Goal: Task Accomplishment & Management: Manage account settings

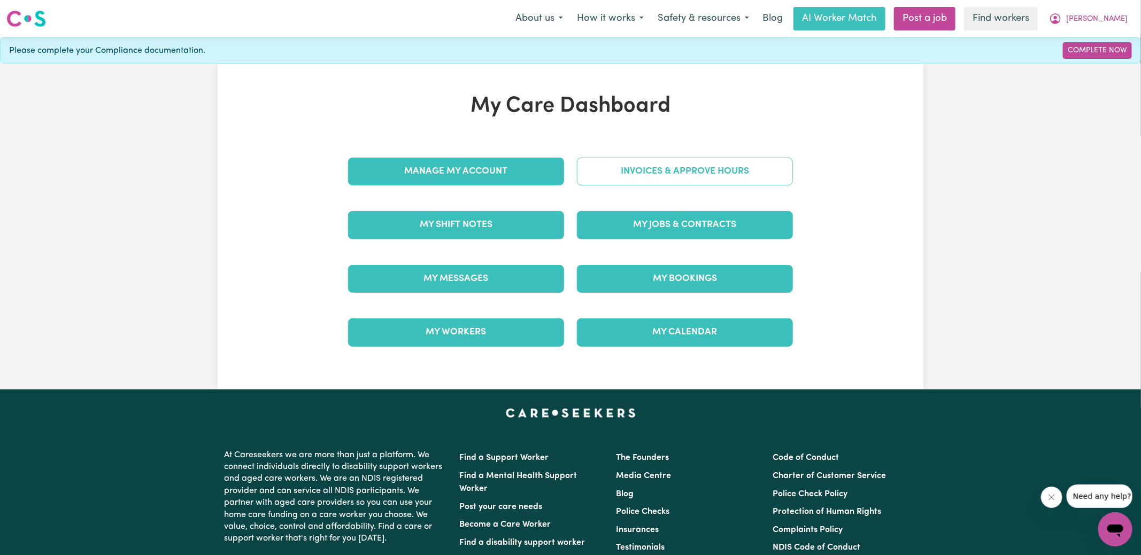
click at [631, 180] on link "Invoices & Approve Hours" at bounding box center [685, 172] width 216 height 28
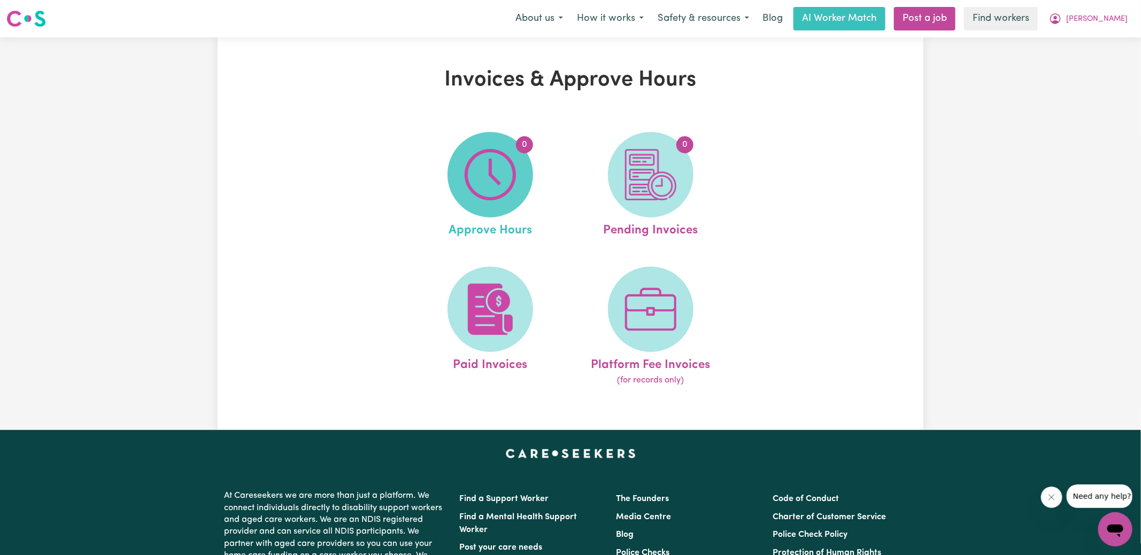
click at [514, 184] on img at bounding box center [490, 174] width 51 height 51
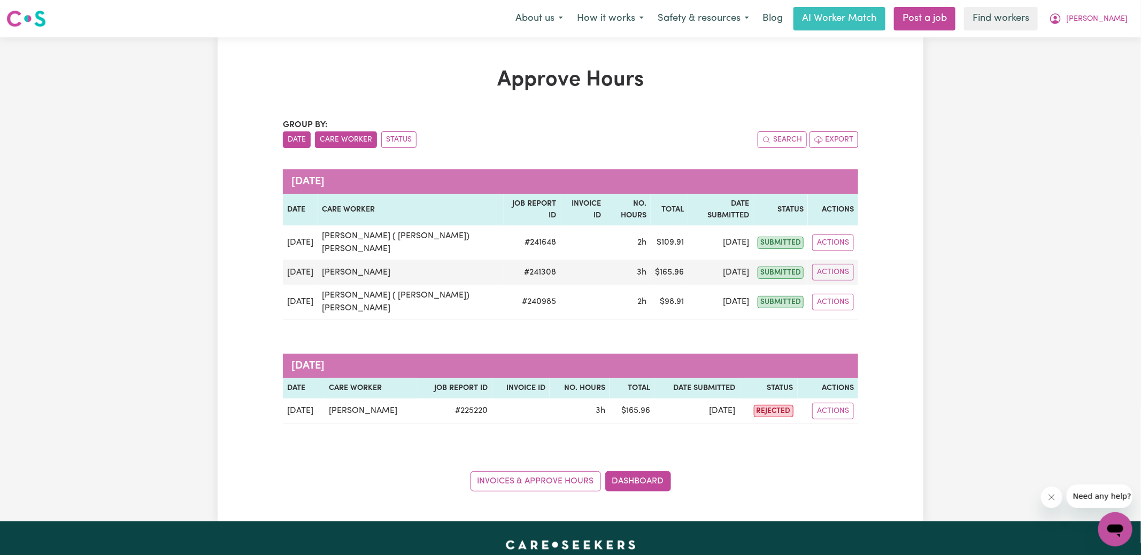
click at [342, 135] on button "Care Worker" at bounding box center [346, 140] width 62 height 17
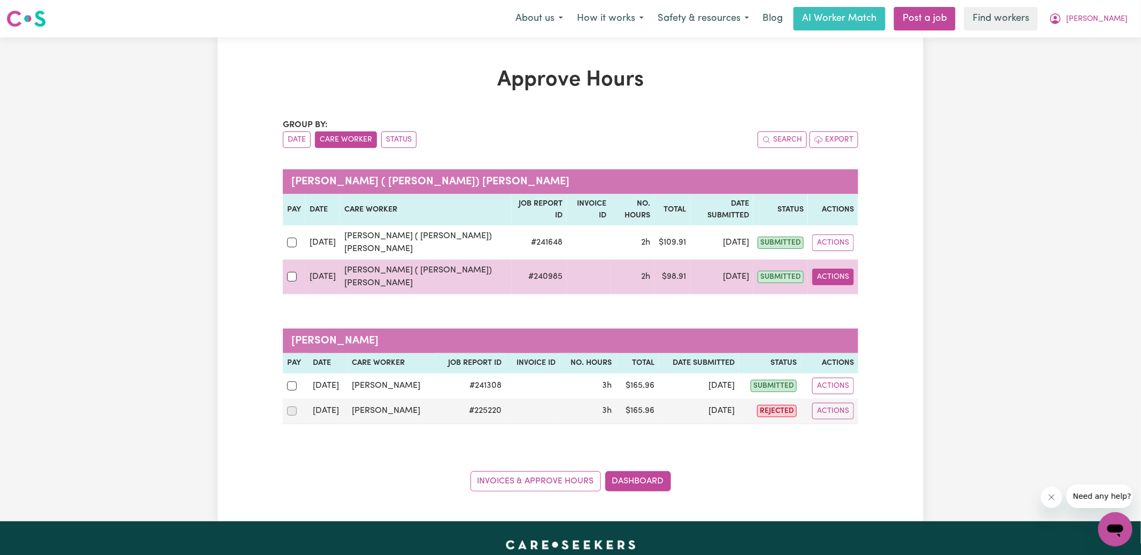
click at [839, 269] on button "Actions" at bounding box center [833, 277] width 42 height 17
click at [856, 291] on link "View Job Report" at bounding box center [860, 301] width 91 height 21
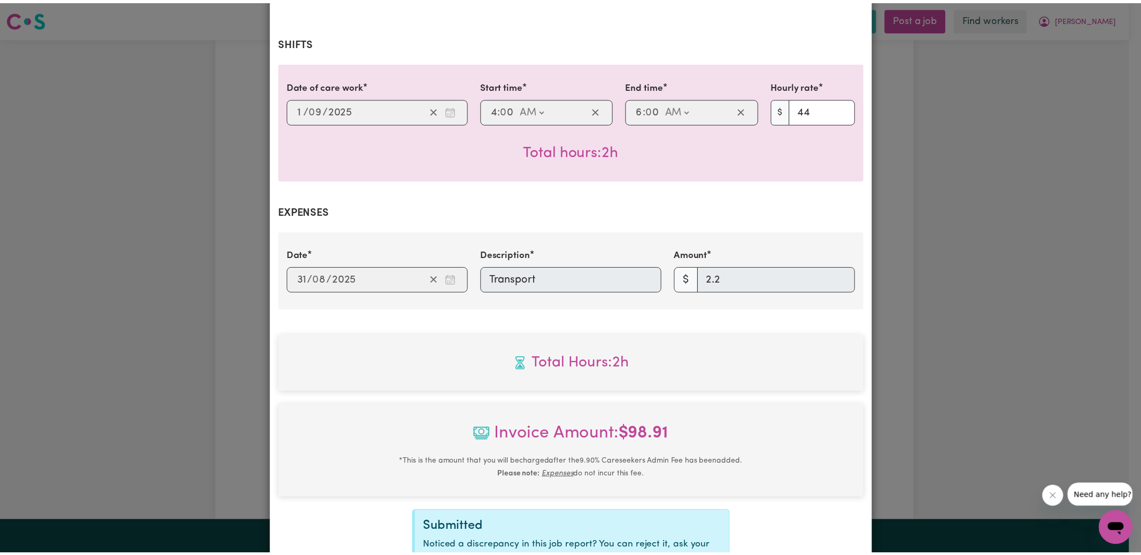
scroll to position [346, 0]
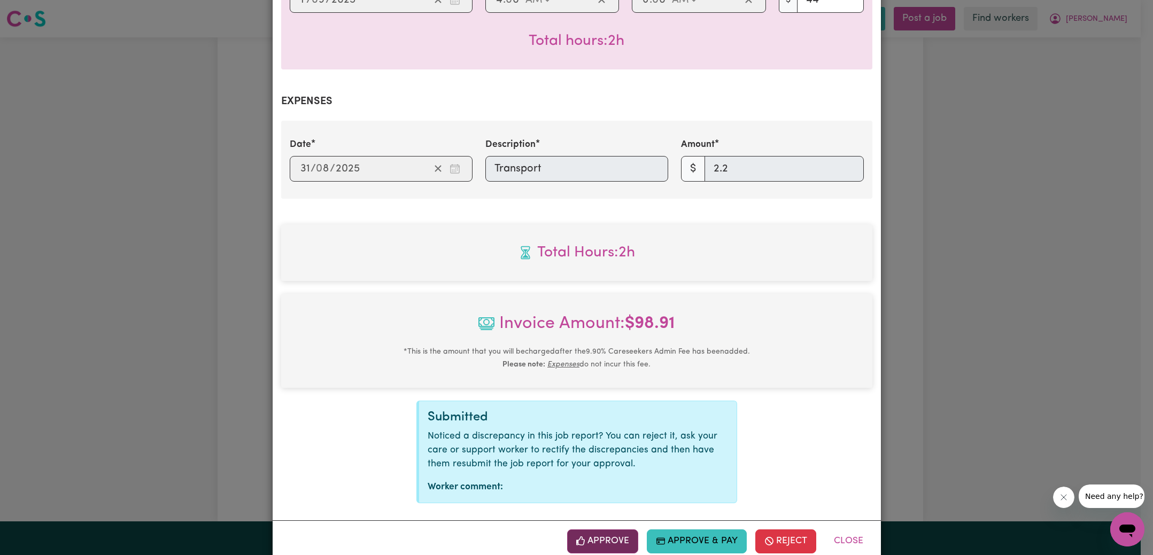
click at [596, 530] on button "Approve" at bounding box center [603, 542] width 72 height 24
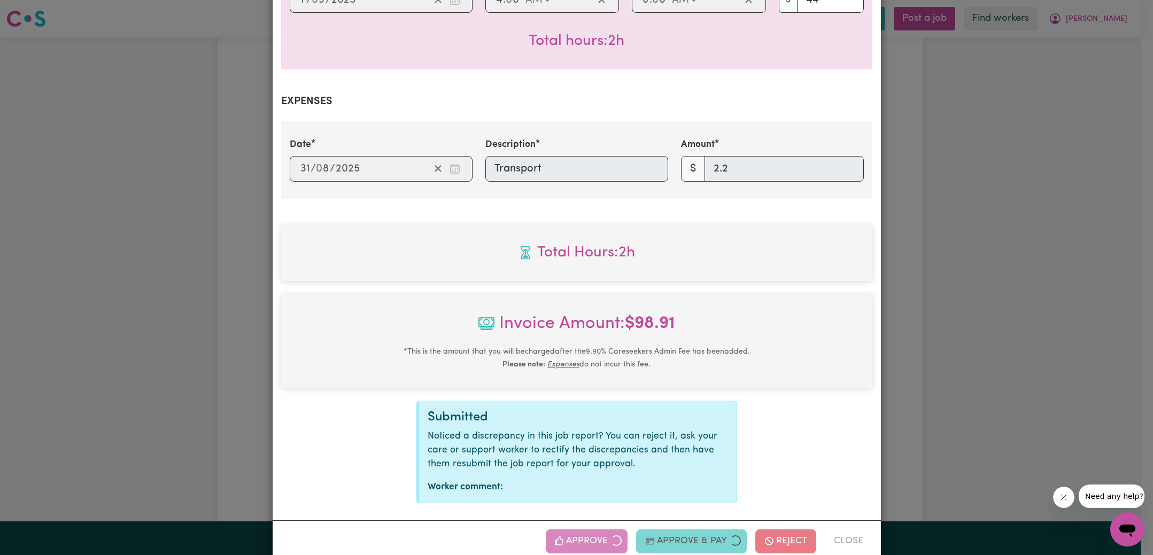
click at [966, 304] on div "Job Report # 240985 - [PERSON_NAME] ( [PERSON_NAME]) [PERSON_NAME] Summary Job …" at bounding box center [576, 277] width 1153 height 555
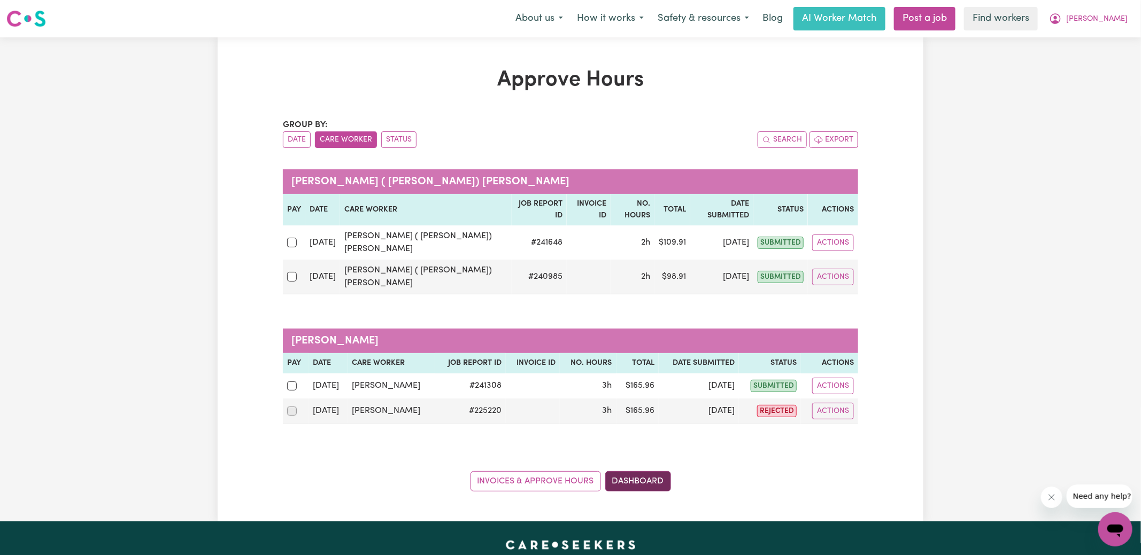
click at [661, 471] on link "Dashboard" at bounding box center [638, 481] width 66 height 20
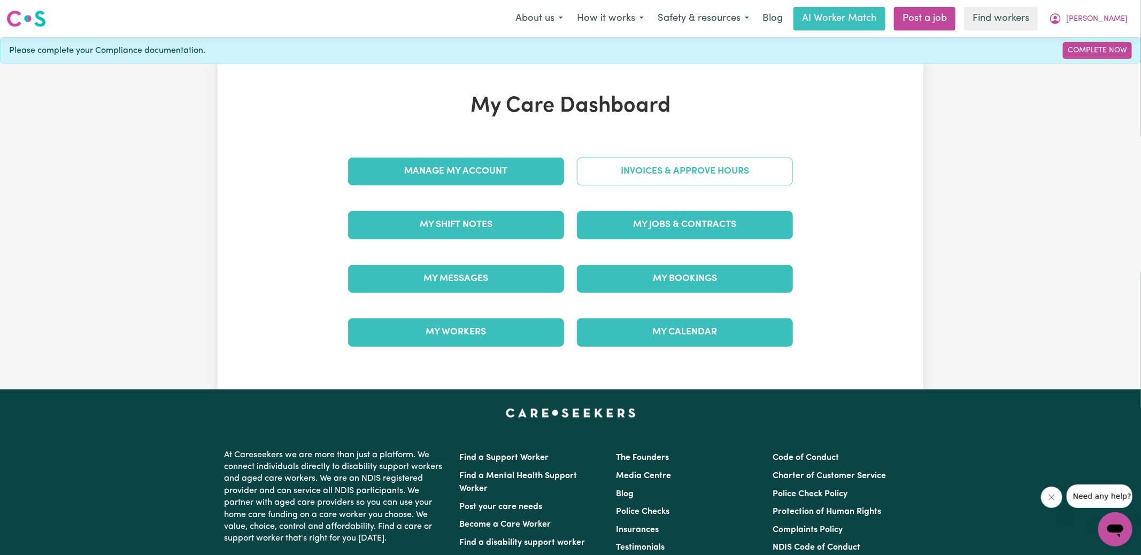
click at [666, 173] on link "Invoices & Approve Hours" at bounding box center [685, 172] width 216 height 28
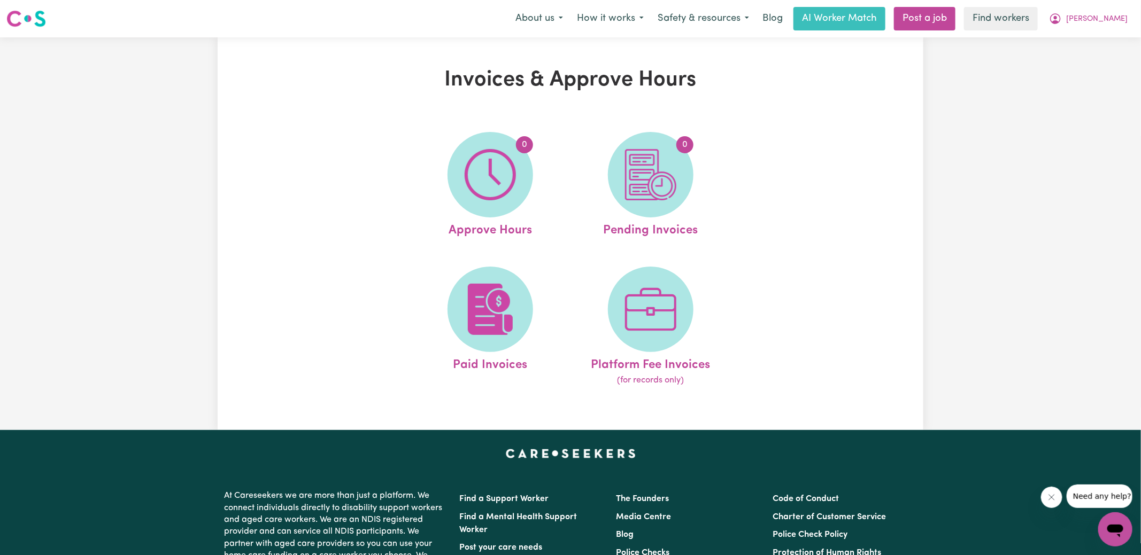
click at [674, 177] on img at bounding box center [650, 174] width 51 height 51
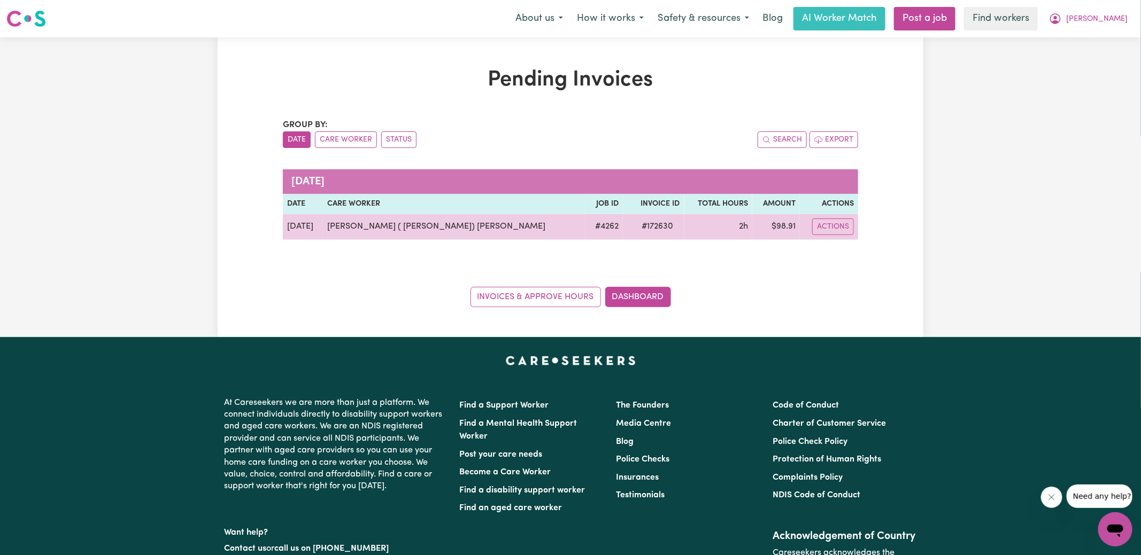
click at [636, 225] on span "# 172630" at bounding box center [658, 226] width 44 height 13
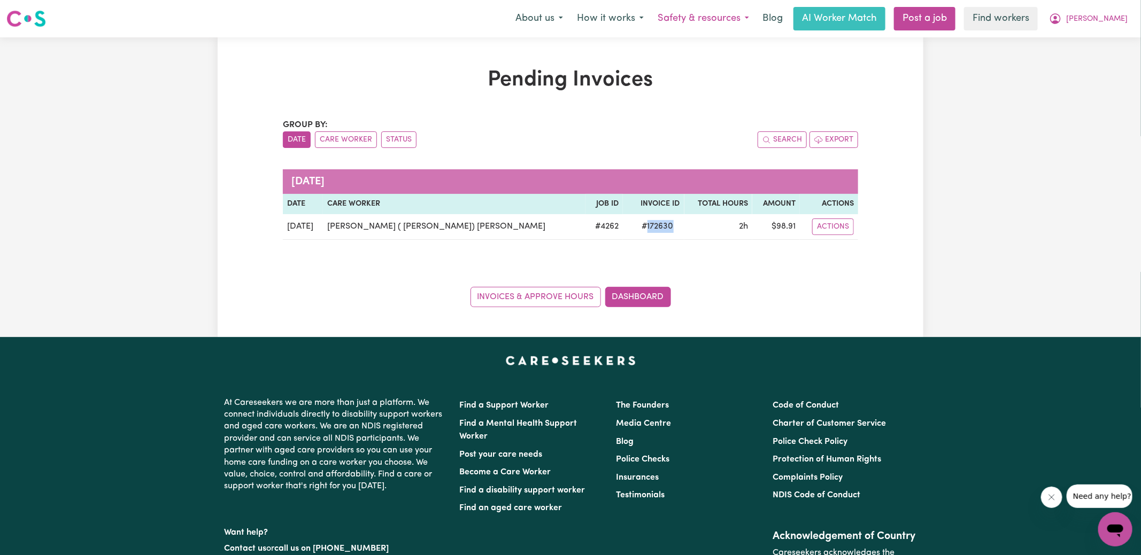
copy span "172630"
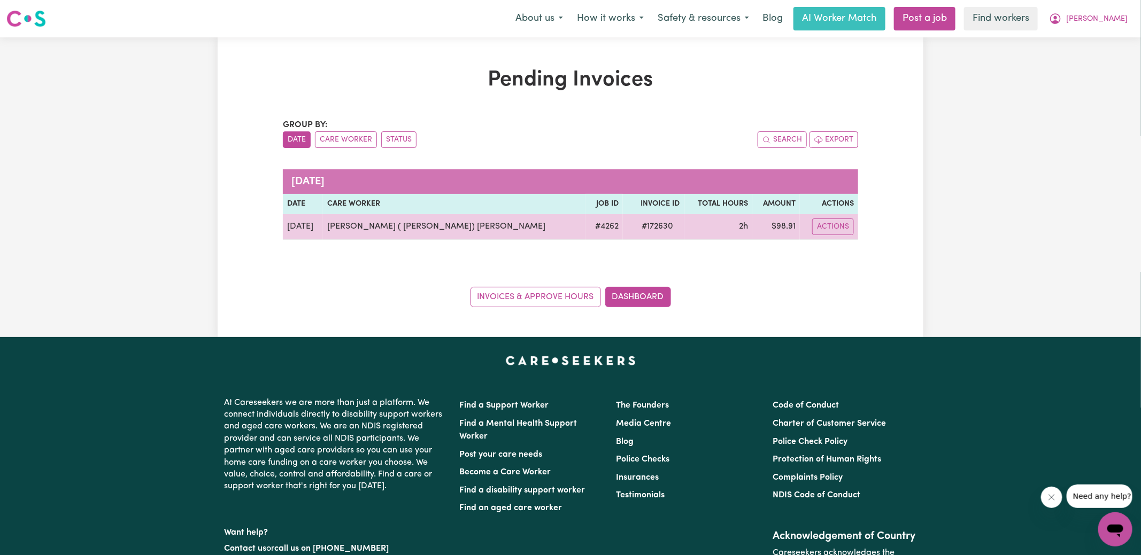
click at [772, 225] on td "$ 98.91" at bounding box center [776, 227] width 48 height 26
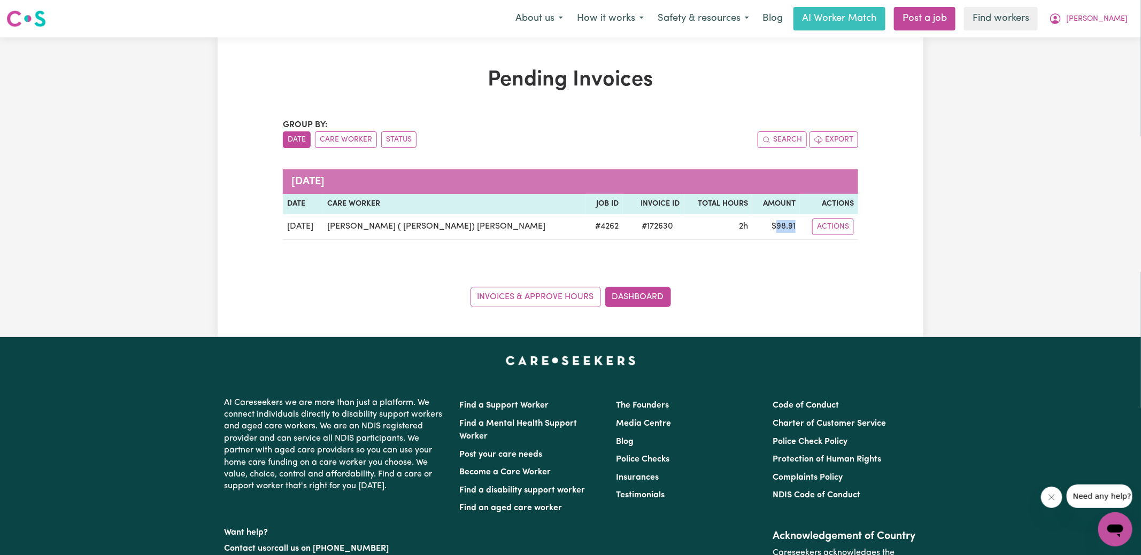
copy td "98.91"
click at [1062, 20] on icon "My Account" at bounding box center [1055, 18] width 13 height 13
click at [1080, 67] on link "Logout" at bounding box center [1091, 61] width 84 height 20
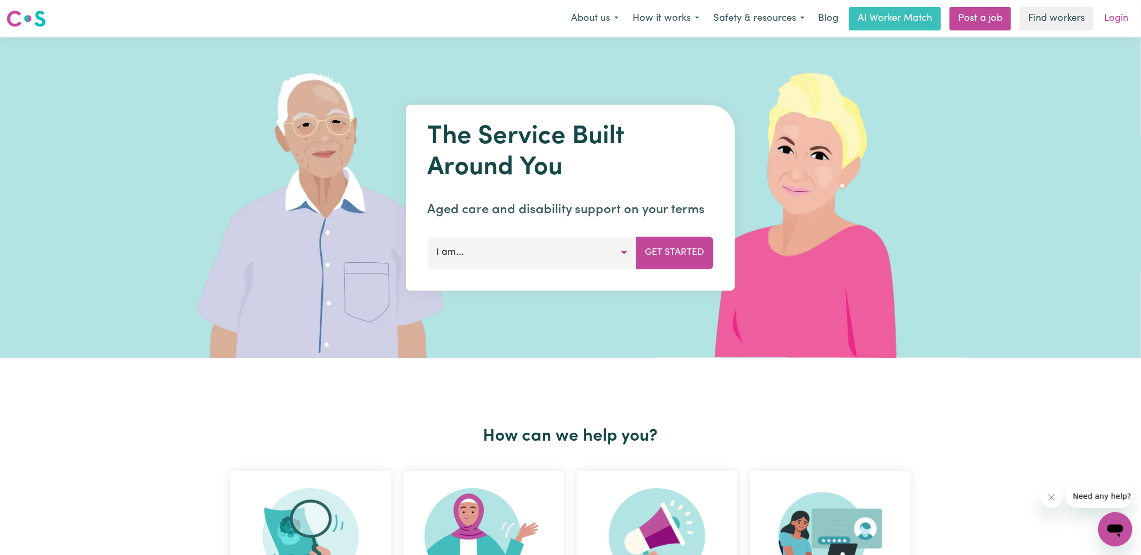
click at [1107, 22] on link "Login" at bounding box center [1115, 19] width 37 height 24
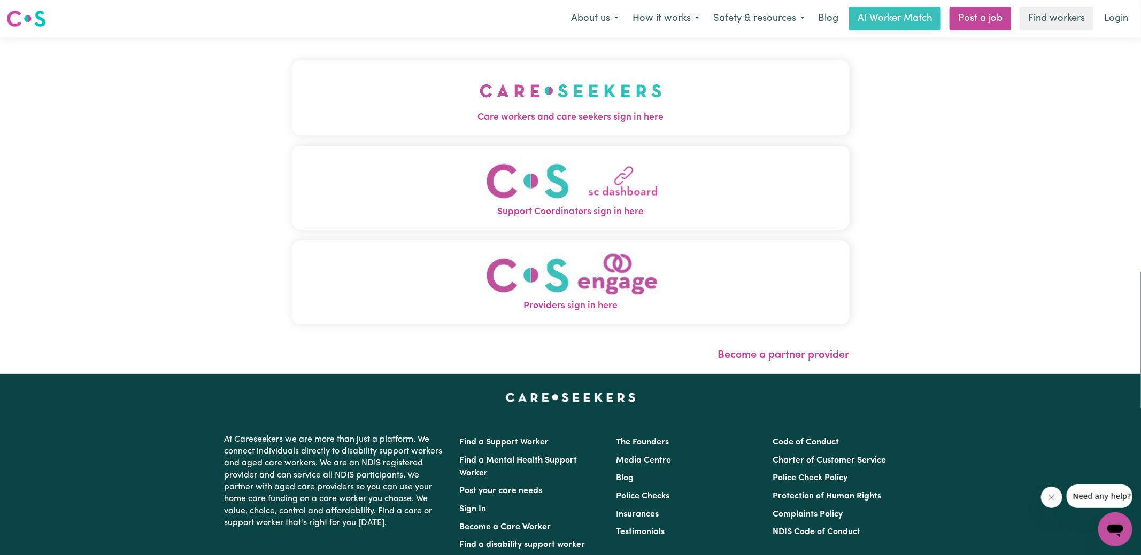
click at [550, 121] on span "Care workers and care seekers sign in here" at bounding box center [571, 118] width 558 height 14
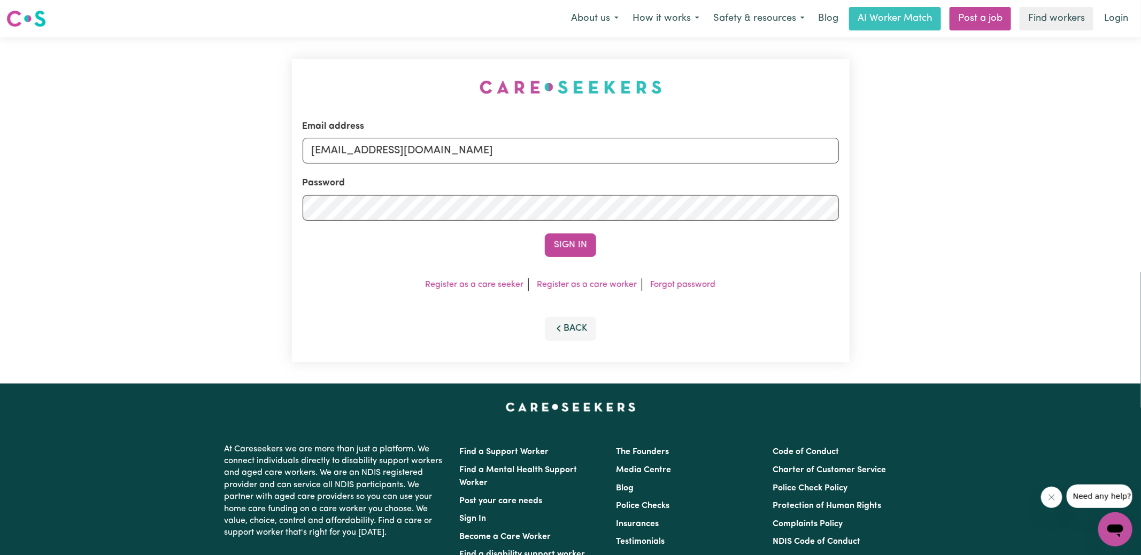
click at [328, 86] on div "Email address [EMAIL_ADDRESS][DOMAIN_NAME] Password Sign In Register as a care …" at bounding box center [570, 210] width 570 height 346
drag, startPoint x: 367, startPoint y: 151, endPoint x: 444, endPoint y: 4, distance: 166.4
click at [1098, 231] on div "Email address [EMAIL_ADDRESS][DOMAIN_NAME] Password Sign In Register as a care …" at bounding box center [570, 210] width 1141 height 346
type input "[EMAIL_ADDRESS][PERSON_NAME][DOMAIN_NAME]"
click at [545, 234] on button "Sign In" at bounding box center [570, 246] width 51 height 24
